Goal: Task Accomplishment & Management: Complete application form

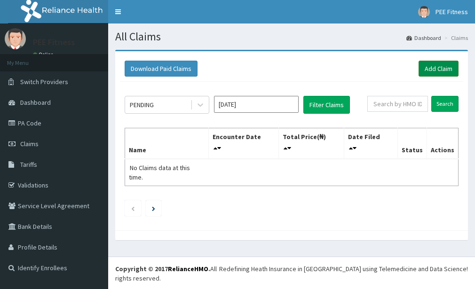
click at [438, 67] on link "Add Claim" at bounding box center [438, 69] width 40 height 16
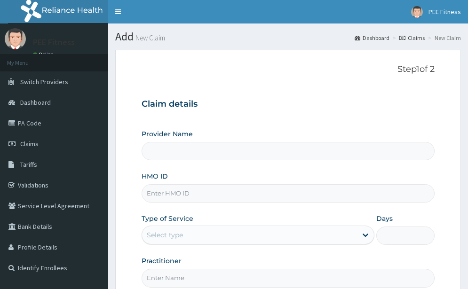
type input "PEE FITNESS"
type input "1"
click at [160, 196] on input "HMO ID" at bounding box center [287, 193] width 293 height 18
type input "p"
click at [157, 194] on input "PLI10059/A" at bounding box center [287, 193] width 293 height 18
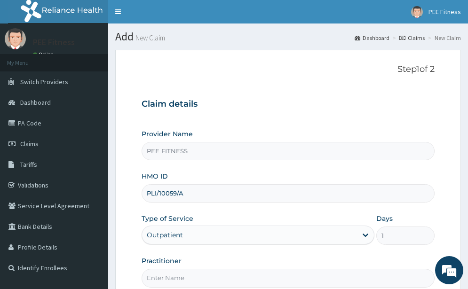
type input "PLI/10059/A"
click at [150, 279] on input "Practitioner" at bounding box center [287, 278] width 293 height 18
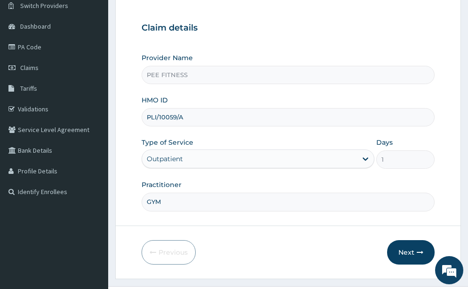
scroll to position [107, 0]
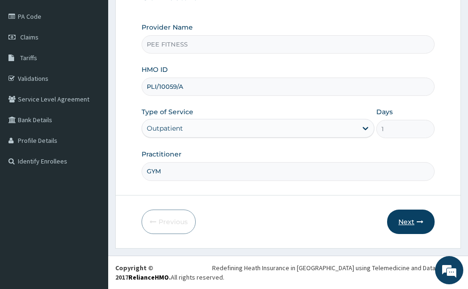
type input "GYM"
click at [401, 222] on button "Next" at bounding box center [410, 222] width 47 height 24
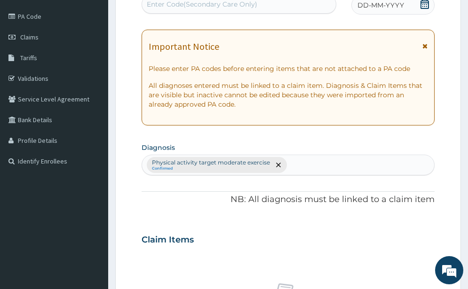
scroll to position [106, 0]
click at [165, 3] on div "Enter Code(Secondary Care Only)" at bounding box center [202, 4] width 110 height 9
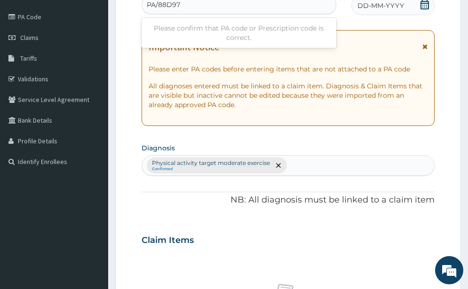
type input "PA/88D978"
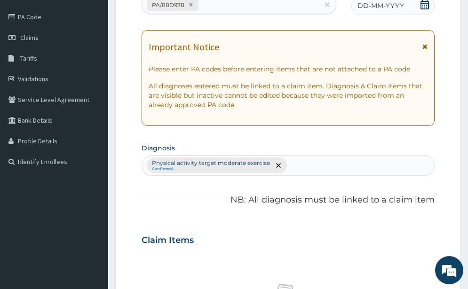
click at [421, 2] on icon at bounding box center [424, 4] width 8 height 9
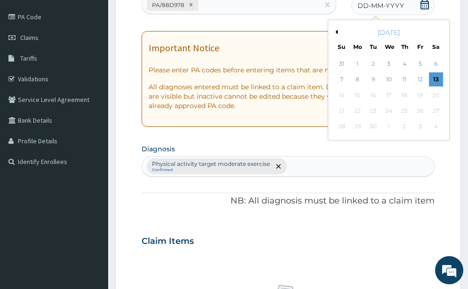
click at [435, 80] on div "13" at bounding box center [435, 80] width 14 height 14
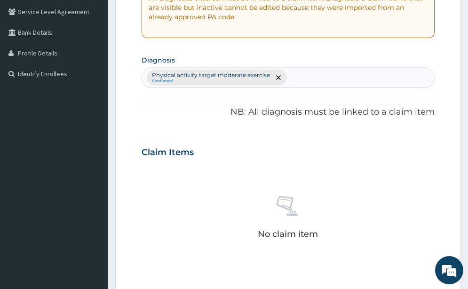
scroll to position [417, 0]
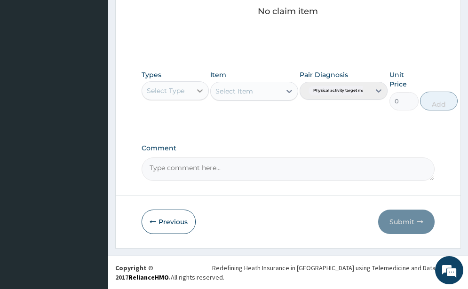
click at [200, 89] on icon at bounding box center [199, 90] width 9 height 9
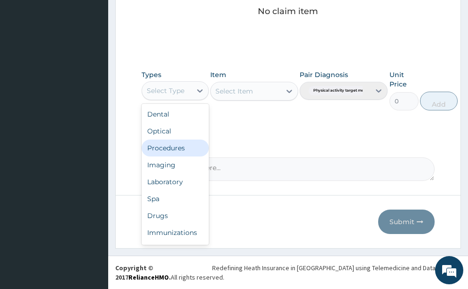
scroll to position [32, 0]
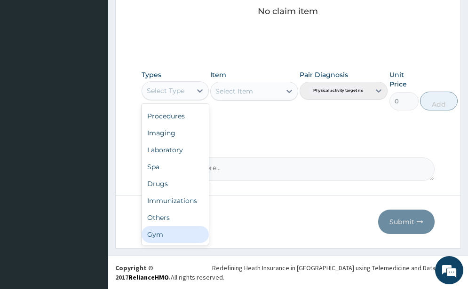
click at [168, 228] on div "Gym" at bounding box center [174, 234] width 67 height 17
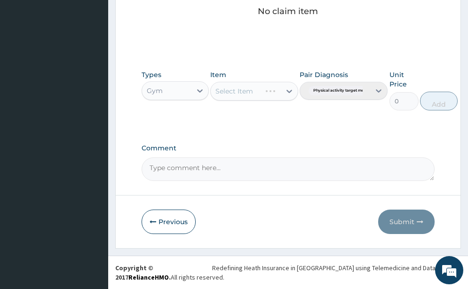
click at [288, 92] on div "Select Item" at bounding box center [254, 91] width 88 height 19
click at [287, 90] on icon at bounding box center [289, 91] width 6 height 3
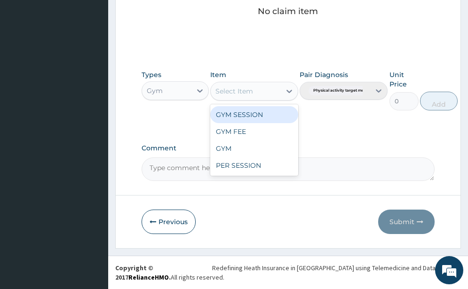
click at [233, 116] on div "GYM SESSION" at bounding box center [254, 114] width 88 height 17
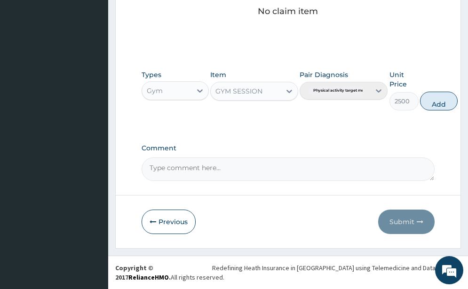
drag, startPoint x: 441, startPoint y: 103, endPoint x: 422, endPoint y: 203, distance: 101.4
click at [441, 103] on button "Add" at bounding box center [439, 101] width 38 height 19
type input "0"
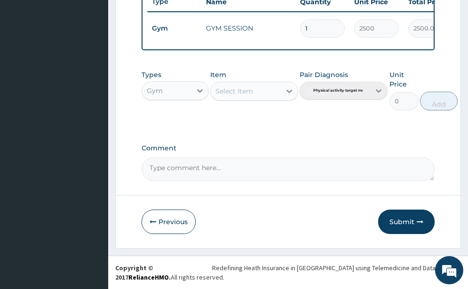
scroll to position [379, 0]
click at [407, 224] on button "Submit" at bounding box center [406, 222] width 56 height 24
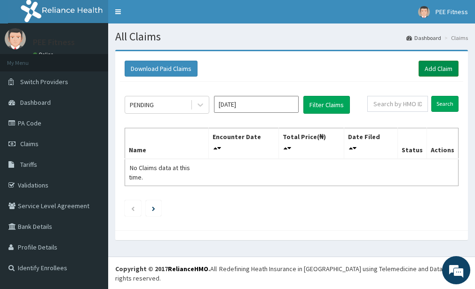
click at [429, 68] on link "Add Claim" at bounding box center [438, 69] width 40 height 16
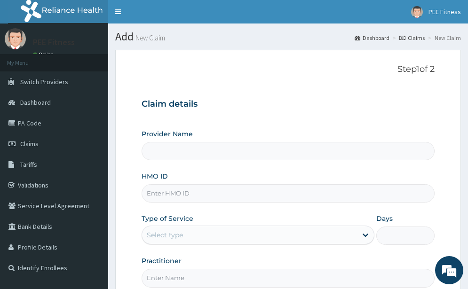
type input "PEE FITNESS"
type input "1"
click at [171, 194] on input "HMO ID" at bounding box center [287, 193] width 293 height 18
type input "PLI/10046/A"
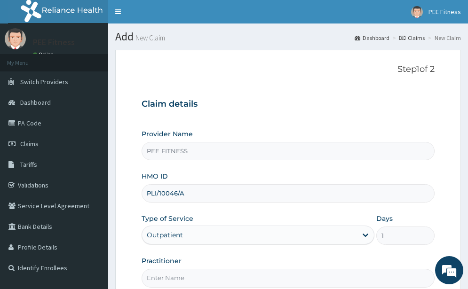
click at [150, 278] on input "Practitioner" at bounding box center [287, 278] width 293 height 18
type input "GYM"
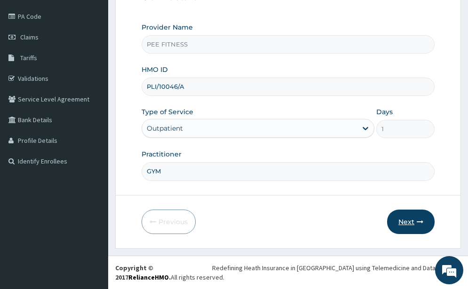
click at [406, 220] on button "Next" at bounding box center [410, 222] width 47 height 24
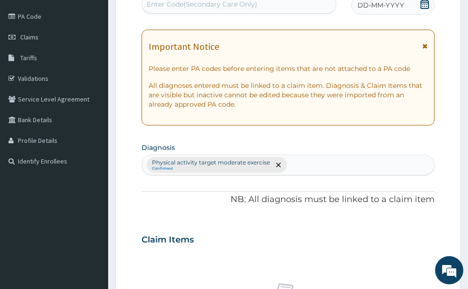
click at [424, 2] on icon at bounding box center [424, 4] width 8 height 9
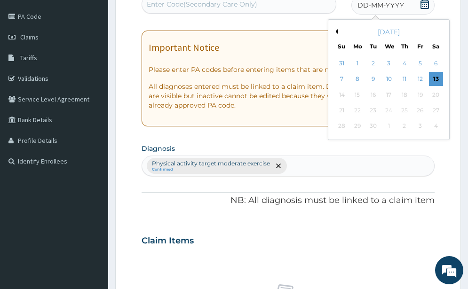
click at [437, 71] on div "31 1 2 3 4 5 6" at bounding box center [389, 64] width 110 height 16
click at [438, 73] on div "13" at bounding box center [435, 79] width 14 height 14
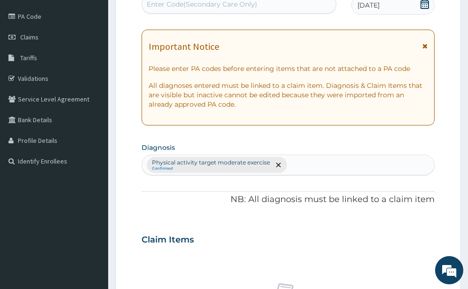
scroll to position [106, 0]
click at [174, 7] on div "Enter Code(Secondary Care Only)" at bounding box center [202, 4] width 110 height 9
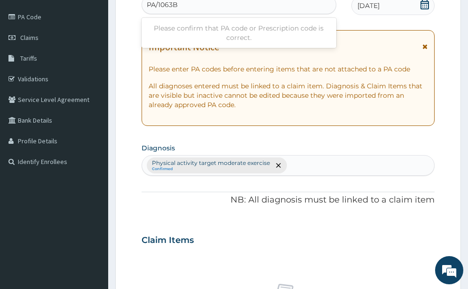
type input "PA/1063BE"
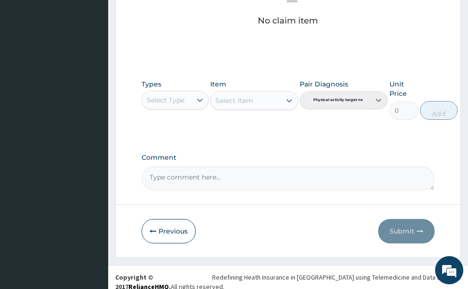
scroll to position [417, 0]
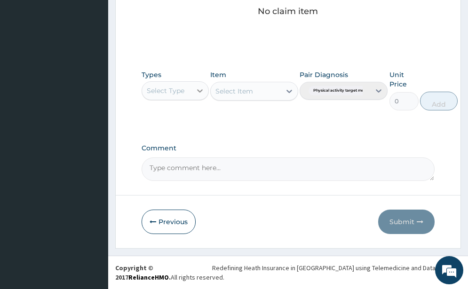
click at [200, 88] on icon at bounding box center [199, 90] width 9 height 9
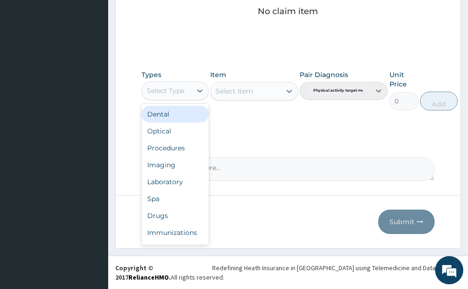
scroll to position [32, 0]
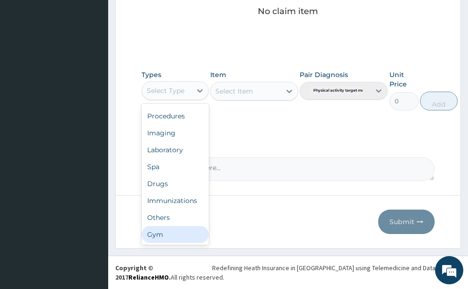
click at [160, 236] on div "Gym" at bounding box center [174, 234] width 67 height 17
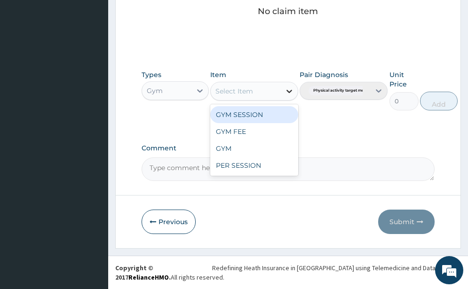
click at [287, 93] on icon at bounding box center [288, 90] width 9 height 9
click at [250, 113] on div "GYM SESSION" at bounding box center [254, 114] width 88 height 17
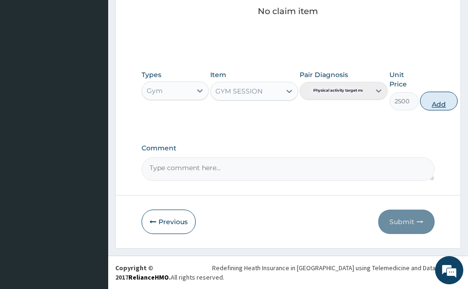
click at [439, 98] on button "Add" at bounding box center [439, 101] width 38 height 19
type input "0"
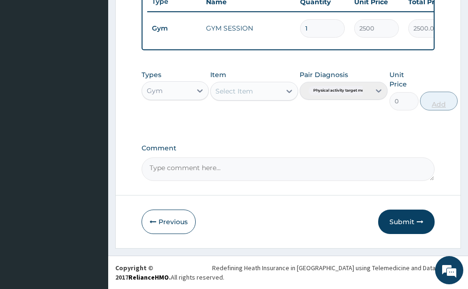
scroll to position [379, 0]
click at [397, 220] on button "Submit" at bounding box center [406, 222] width 56 height 24
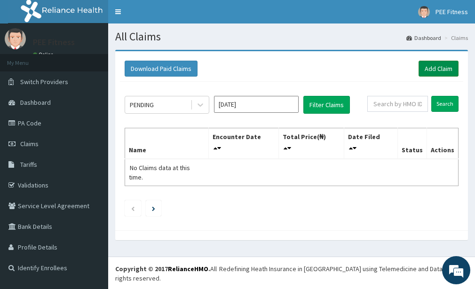
click at [421, 67] on link "Add Claim" at bounding box center [438, 69] width 40 height 16
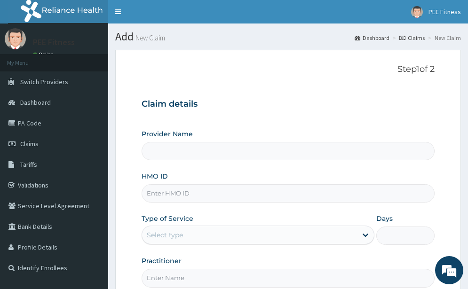
type input "PEE FITNESS"
type input "1"
click at [171, 192] on input "HMO ID" at bounding box center [287, 193] width 293 height 18
type input "VHZ/10001/A"
click at [162, 272] on input "Practitioner" at bounding box center [287, 278] width 293 height 18
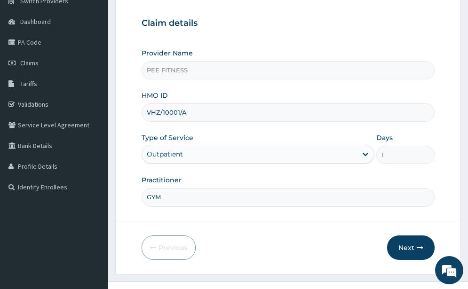
scroll to position [107, 0]
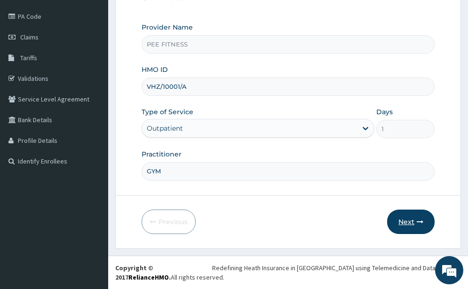
type input "GYM"
click at [399, 221] on button "Next" at bounding box center [410, 222] width 47 height 24
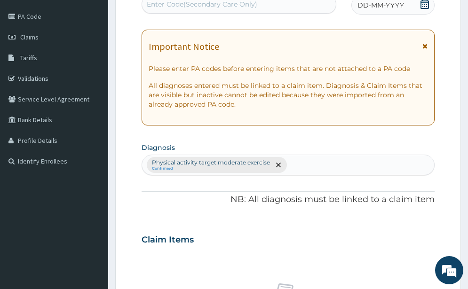
click at [428, 4] on icon at bounding box center [424, 4] width 8 height 9
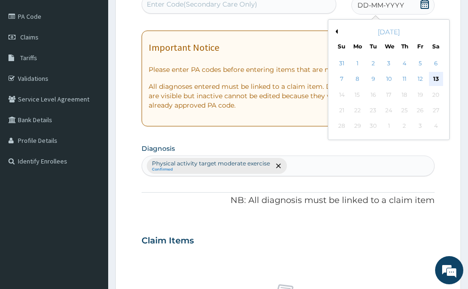
click at [436, 79] on div "13" at bounding box center [435, 79] width 14 height 14
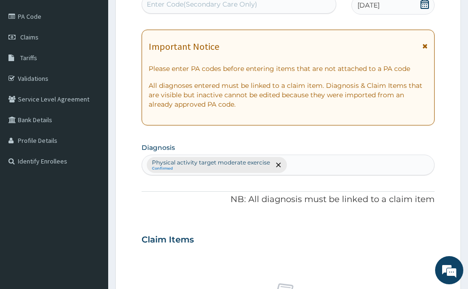
scroll to position [106, 0]
click at [163, 4] on div "Enter Code(Secondary Care Only)" at bounding box center [202, 4] width 110 height 9
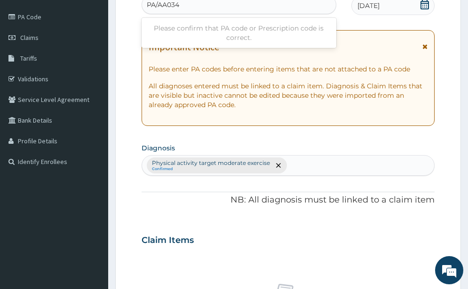
type input "PA/AA0341"
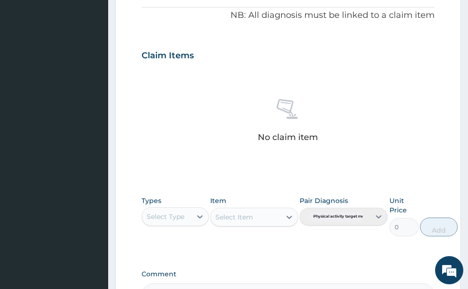
scroll to position [417, 0]
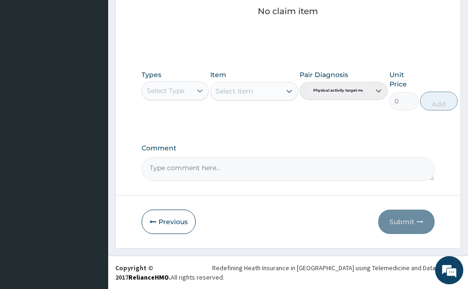
click at [200, 90] on icon at bounding box center [199, 90] width 9 height 9
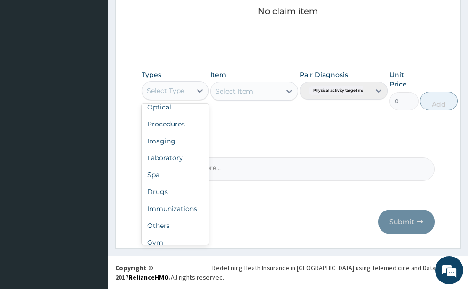
scroll to position [32, 0]
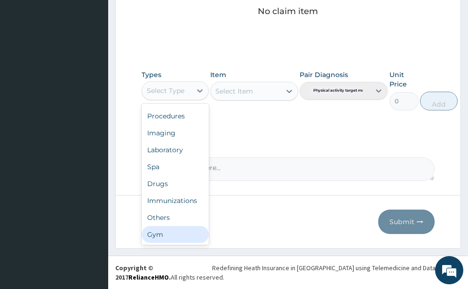
click at [172, 228] on div "Gym" at bounding box center [174, 234] width 67 height 17
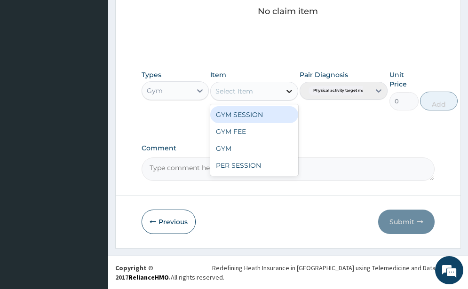
click at [288, 90] on icon at bounding box center [288, 90] width 9 height 9
click at [240, 115] on div "GYM SESSION" at bounding box center [254, 114] width 88 height 17
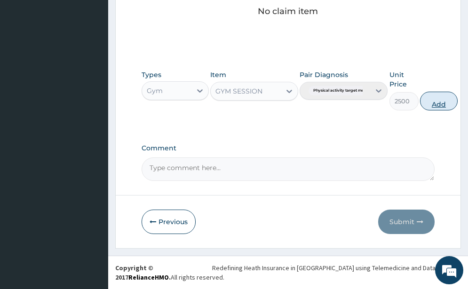
click at [440, 101] on button "Add" at bounding box center [439, 101] width 38 height 19
type input "0"
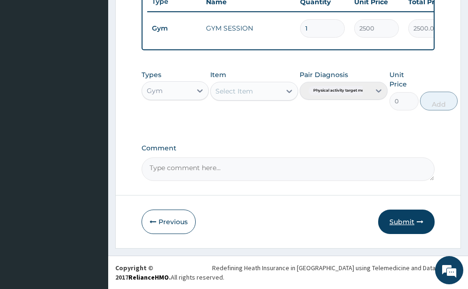
click at [409, 213] on button "Submit" at bounding box center [406, 222] width 56 height 24
